Goal: Task Accomplishment & Management: Manage account settings

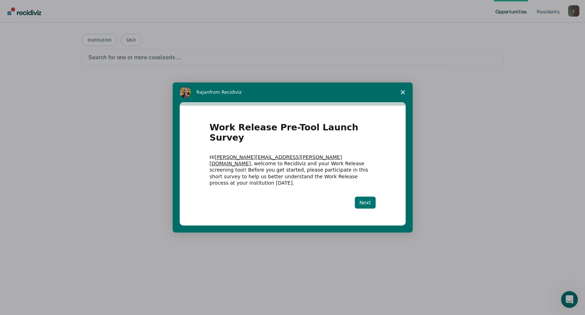
click at [365, 197] on button "Next" at bounding box center [365, 203] width 21 height 12
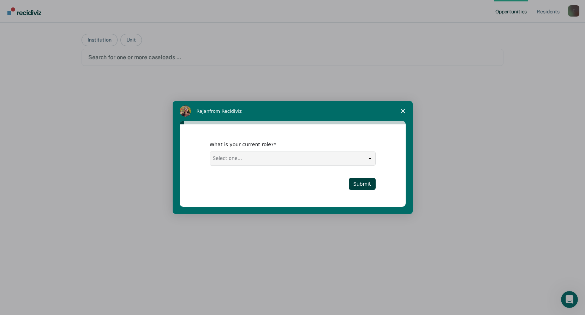
click at [369, 157] on select "Select one... Case Manager FUM Assistant [PERSON_NAME] [PERSON_NAME]" at bounding box center [292, 158] width 165 height 13
select select "Case Manager"
click at [210, 152] on select "Select one... Case Manager FUM Assistant [PERSON_NAME] [PERSON_NAME]" at bounding box center [292, 158] width 165 height 13
click at [367, 186] on button "Submit" at bounding box center [362, 184] width 27 height 12
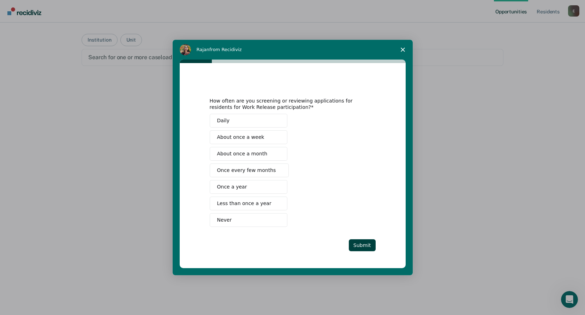
click at [216, 123] on button "Daily" at bounding box center [249, 121] width 78 height 14
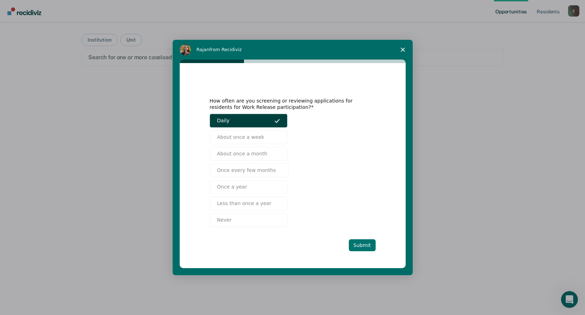
click at [368, 247] on button "Submit" at bounding box center [362, 246] width 27 height 12
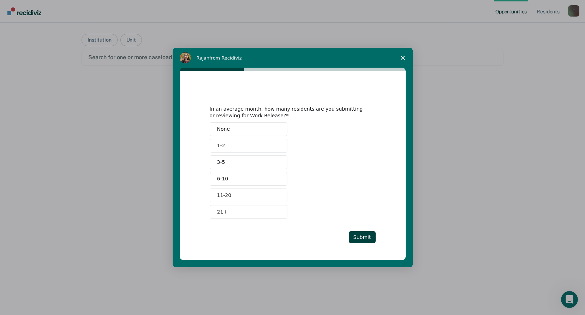
click at [253, 161] on button "3-5" at bounding box center [249, 163] width 78 height 14
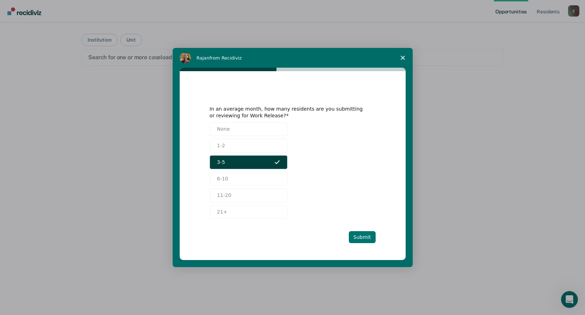
click at [366, 237] on button "Submit" at bounding box center [362, 237] width 27 height 12
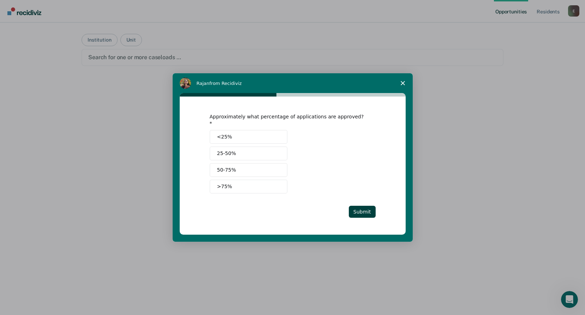
drag, startPoint x: 254, startPoint y: 165, endPoint x: 251, endPoint y: 145, distance: 19.6
click at [251, 145] on div "<25% 25-50% 50-75% >75%" at bounding box center [293, 162] width 166 height 64
click at [251, 147] on button "25-50%" at bounding box center [249, 154] width 78 height 14
click at [367, 211] on button "Submit" at bounding box center [362, 212] width 27 height 12
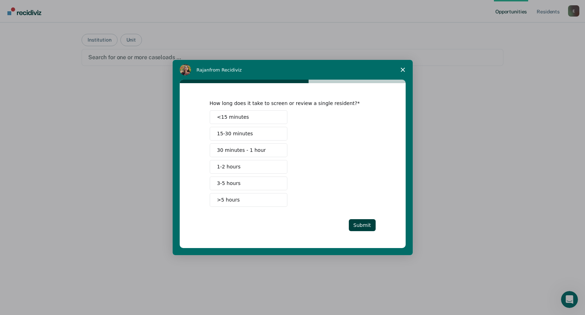
click at [246, 167] on button "1-2 hours" at bounding box center [249, 167] width 78 height 14
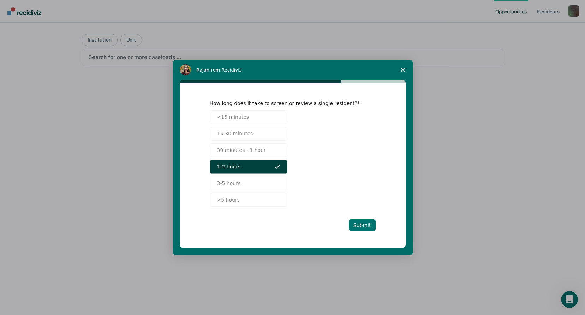
click at [363, 227] on button "Submit" at bounding box center [362, 225] width 27 height 12
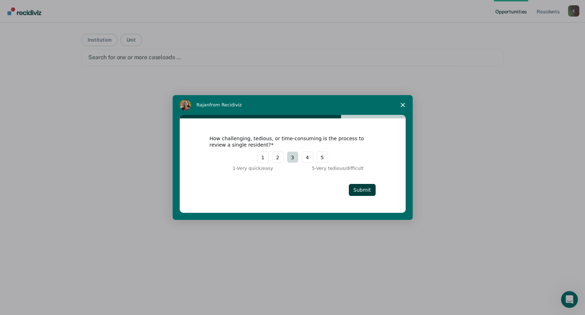
click at [289, 156] on button "3" at bounding box center [292, 157] width 11 height 11
click at [363, 191] on button "Submit" at bounding box center [362, 190] width 27 height 12
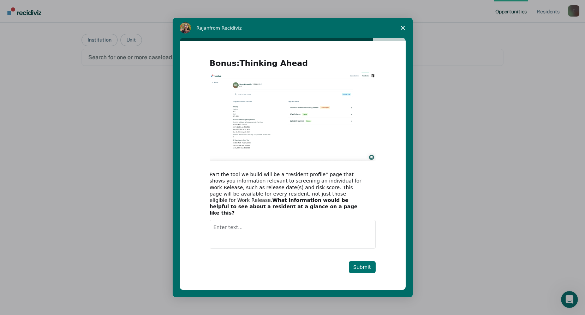
click at [359, 263] on button "Submit" at bounding box center [362, 267] width 27 height 12
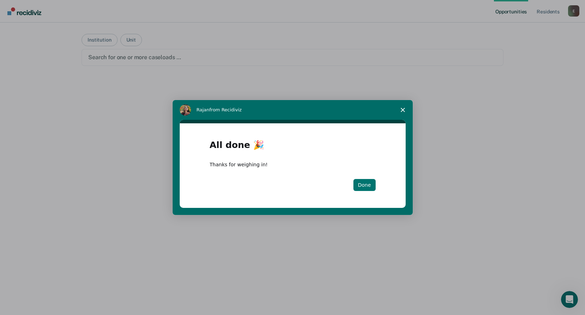
click at [366, 188] on button "Done" at bounding box center [364, 185] width 22 height 12
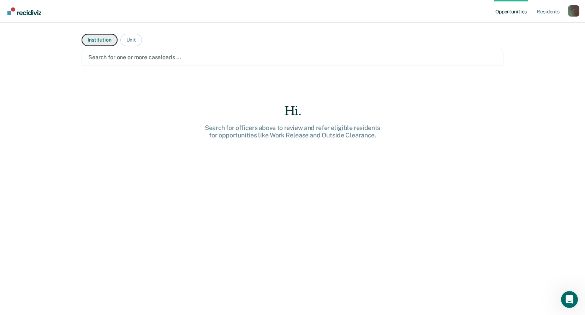
click at [103, 36] on button "Institution" at bounding box center [100, 40] width 36 height 12
click at [125, 53] on div at bounding box center [292, 57] width 408 height 8
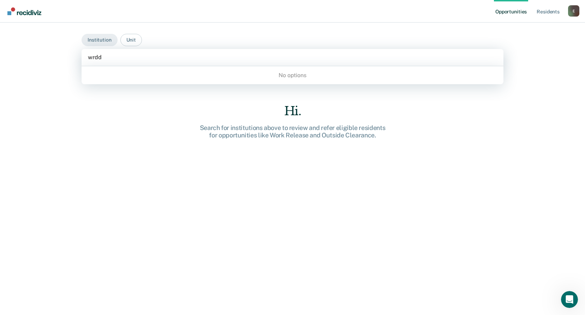
type input "wrd"
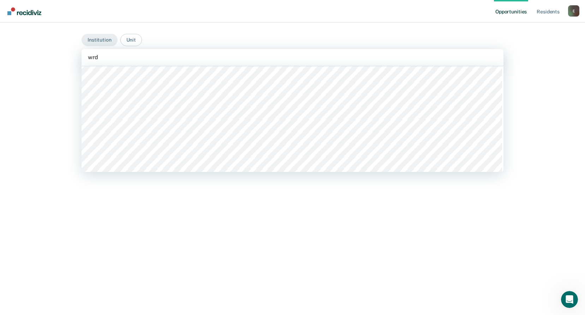
scroll to position [273, 0]
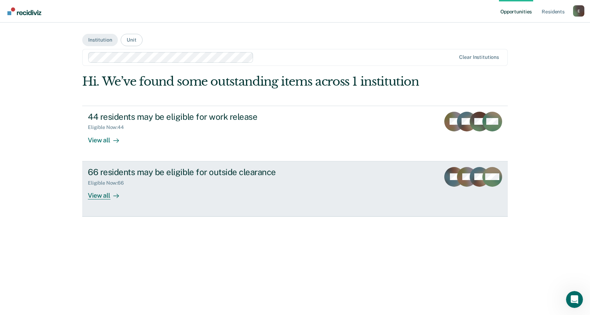
click at [97, 195] on div "View all" at bounding box center [108, 193] width 40 height 14
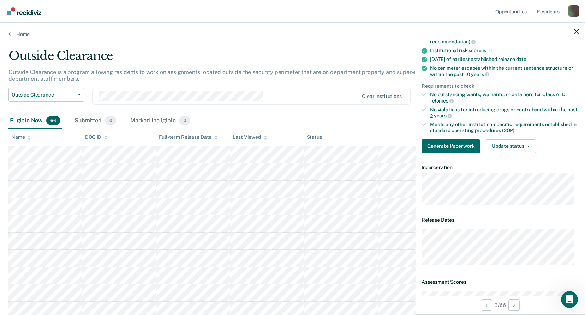
scroll to position [35, 0]
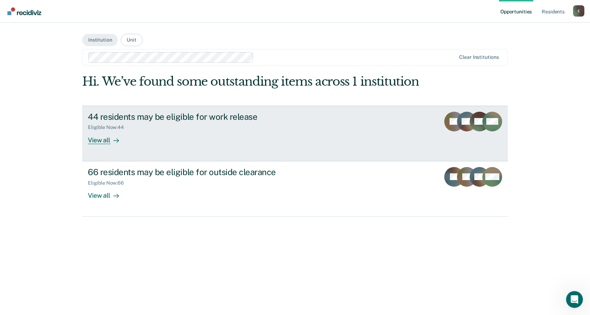
click at [104, 139] on div "View all" at bounding box center [108, 138] width 40 height 14
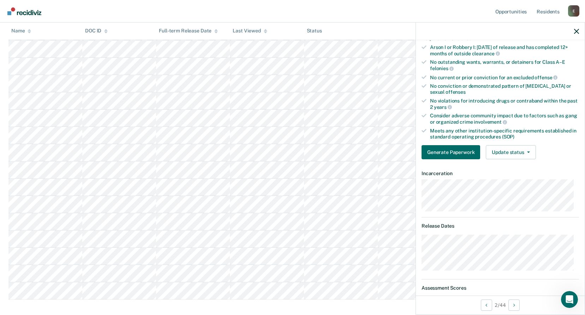
scroll to position [92, 0]
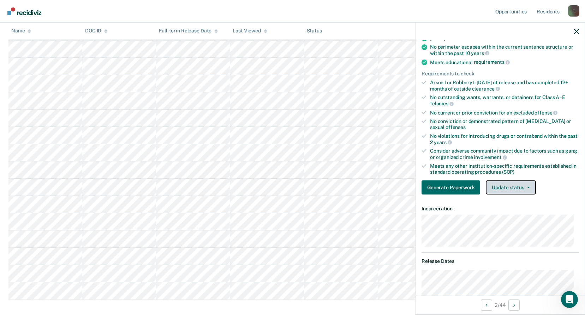
click at [529, 187] on button "Update status" at bounding box center [511, 188] width 50 height 14
click at [550, 181] on div "Generate Paperwork Update status Mark Submitted Mark Ineligible" at bounding box center [499, 188] width 157 height 14
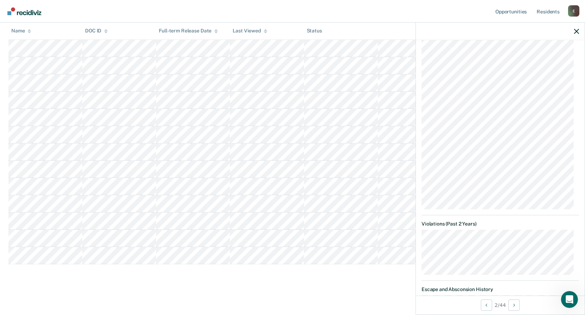
scroll to position [692, 0]
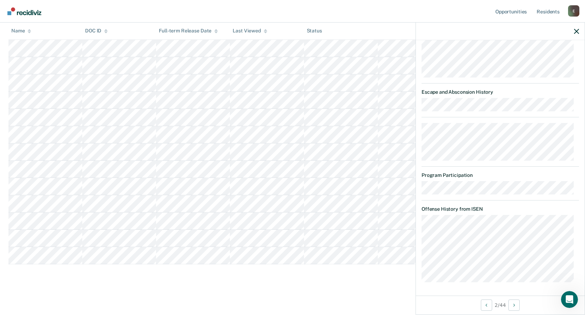
click at [529, 179] on dl "Program Participation" at bounding box center [499, 184] width 157 height 22
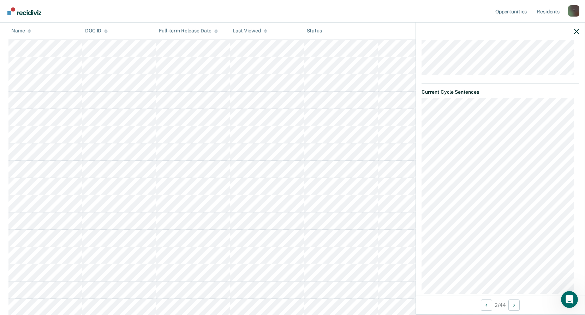
scroll to position [0, 0]
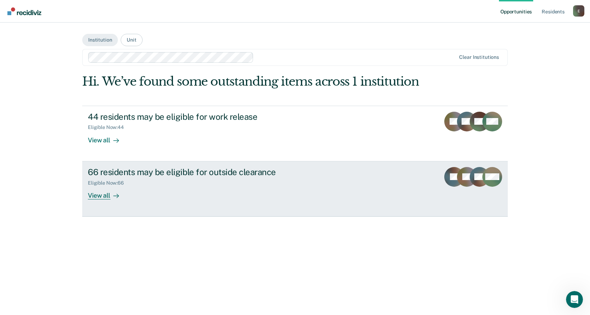
click at [103, 194] on div "View all" at bounding box center [108, 193] width 40 height 14
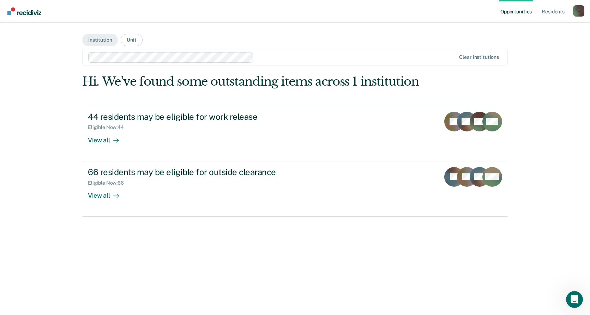
click at [494, 251] on div "Hi. We’ve found some outstanding items across 1 institution 44 residents may be…" at bounding box center [295, 192] width 426 height 236
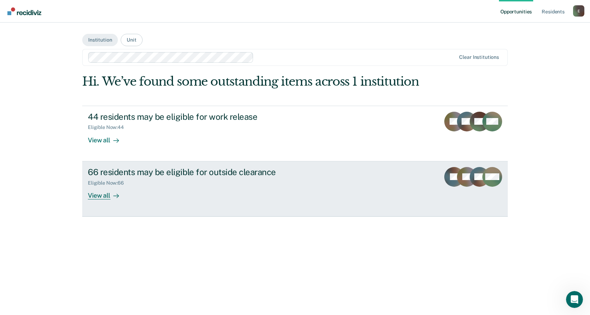
click at [92, 199] on div "View all" at bounding box center [108, 193] width 40 height 14
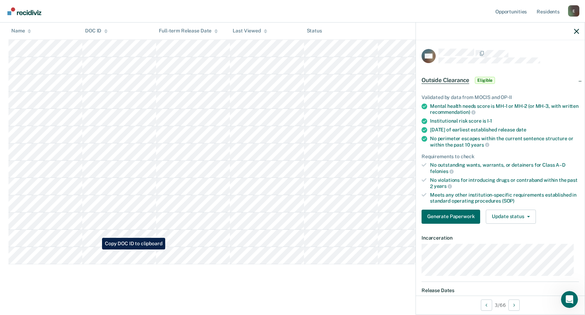
scroll to position [811, 0]
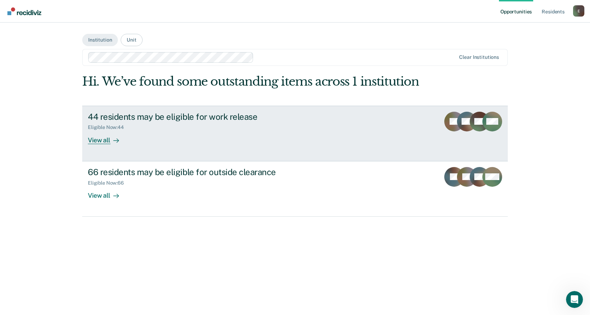
click at [97, 145] on link "44 residents may be eligible for work release Eligible Now : 44 View all RB WB …" at bounding box center [295, 134] width 426 height 56
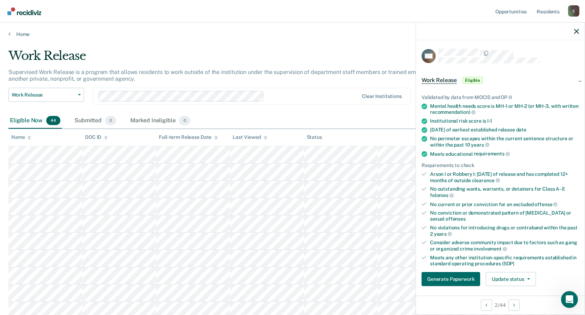
scroll to position [71, 0]
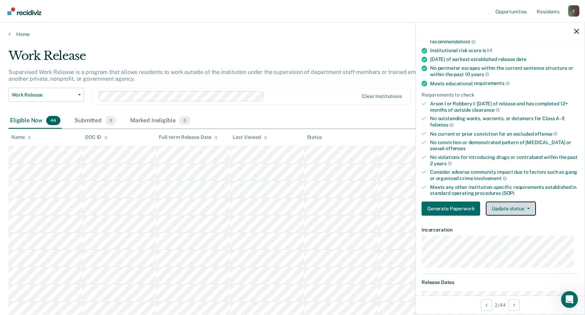
click at [524, 211] on button "Update status" at bounding box center [511, 209] width 50 height 14
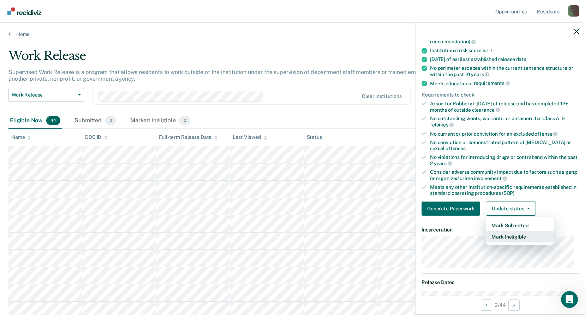
click at [527, 236] on button "Mark Ineligible" at bounding box center [520, 236] width 68 height 11
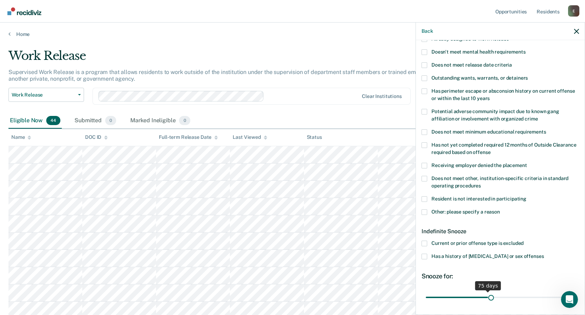
drag, startPoint x: 452, startPoint y: 296, endPoint x: 488, endPoint y: 299, distance: 36.4
click at [488, 299] on input "range" at bounding box center [500, 297] width 149 height 12
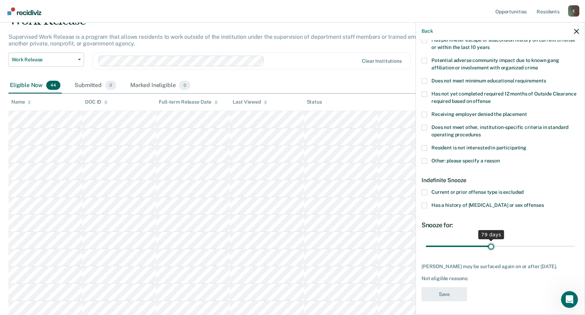
click at [489, 245] on input "range" at bounding box center [500, 246] width 149 height 12
drag, startPoint x: 490, startPoint y: 245, endPoint x: 485, endPoint y: 245, distance: 4.6
click at [485, 245] on input "range" at bounding box center [500, 246] width 149 height 12
type input "80"
click at [489, 245] on input "range" at bounding box center [500, 246] width 149 height 12
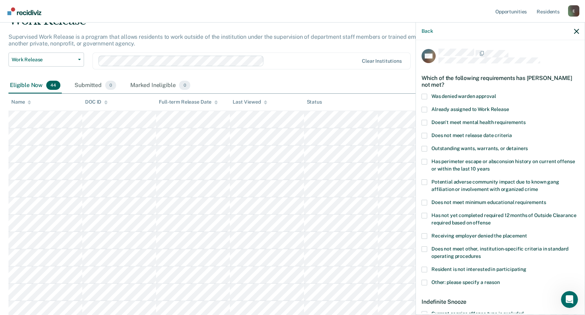
scroll to position [71, 0]
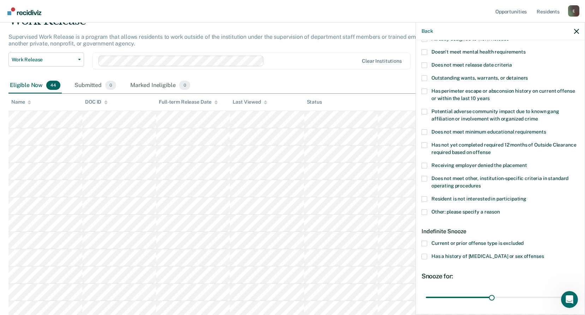
click at [424, 212] on span at bounding box center [424, 213] width 6 height 6
click at [500, 210] on input "Other: please specify a reason" at bounding box center [500, 210] width 0 height 0
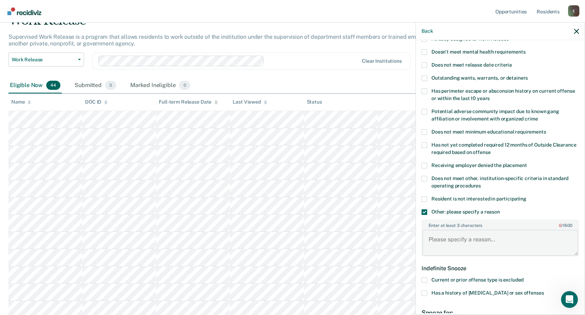
click at [445, 233] on textarea "Enter at least 3 characters 0 / 1600" at bounding box center [500, 243] width 156 height 26
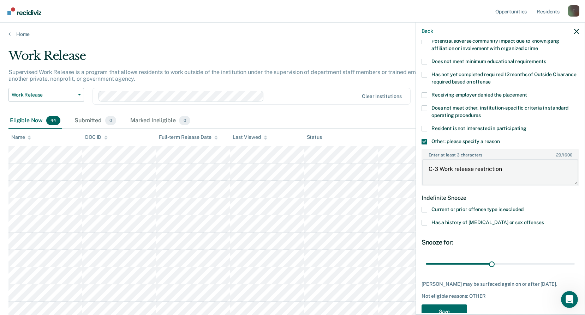
scroll to position [159, 0]
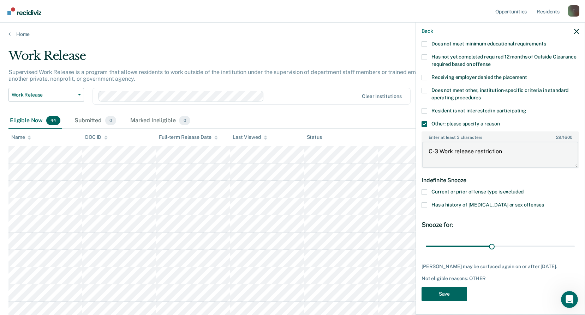
type textarea "C-3 Work release restriction"
click at [452, 297] on button "Save" at bounding box center [444, 294] width 46 height 14
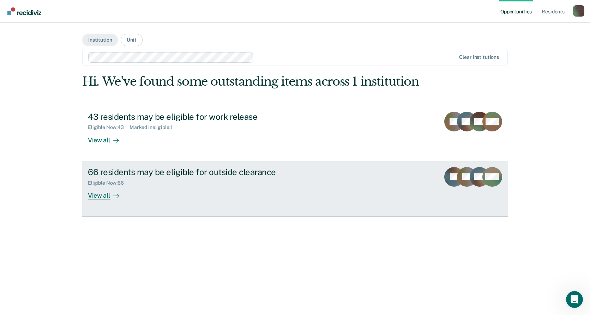
click at [109, 196] on div "View all" at bounding box center [108, 193] width 40 height 14
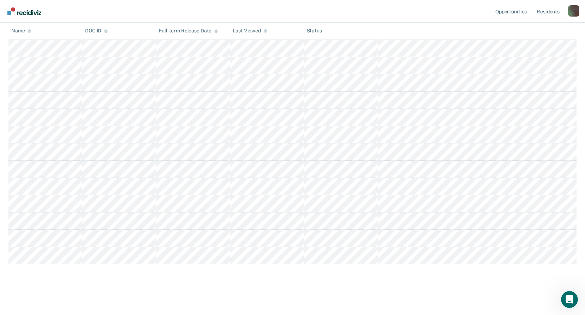
scroll to position [952, 0]
